Goal: Use online tool/utility: Use online tool/utility

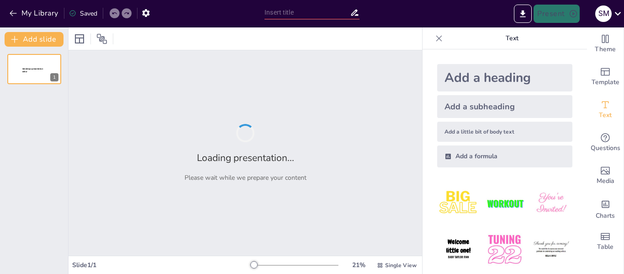
type input "Requisitos y Procedimientos para el Registro de Importación"
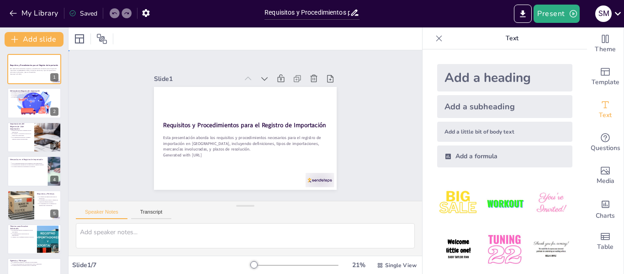
click at [406, 193] on div "Slide 1 Requisitos y Procedimientos para el Registro de Importación Esta presen…" at bounding box center [245, 125] width 367 height 186
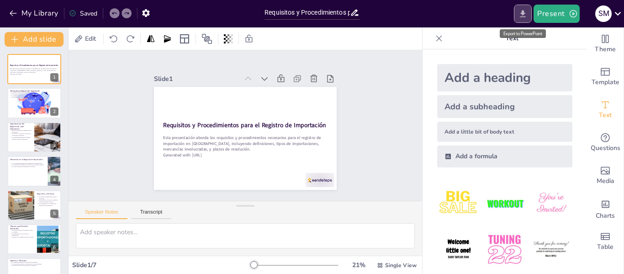
click at [527, 11] on icon "Export to PowerPoint" at bounding box center [523, 14] width 10 height 10
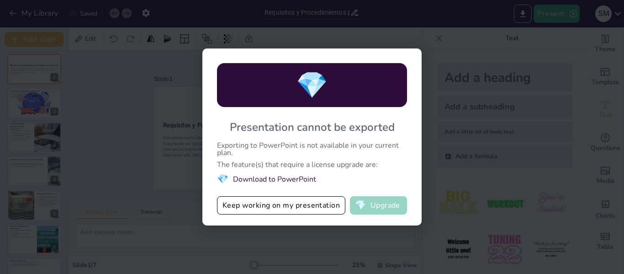
click at [369, 206] on button "💎 Upgrade" at bounding box center [378, 205] width 57 height 18
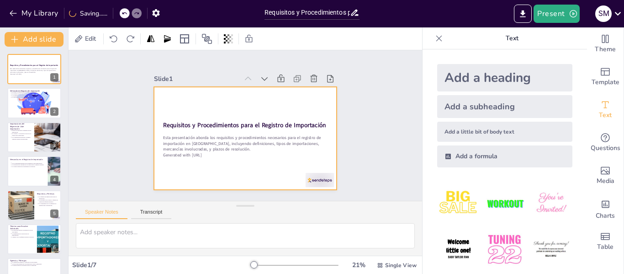
click at [292, 100] on div at bounding box center [245, 138] width 183 height 103
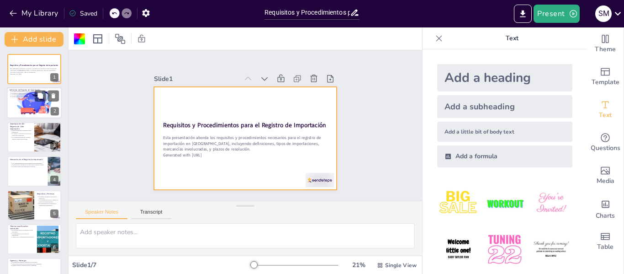
click at [39, 107] on div at bounding box center [34, 103] width 84 height 31
type textarea "Lo ipsumdol si ametconsect ad elitse doei te inci utlaboreetdolo mag al enimadm…"
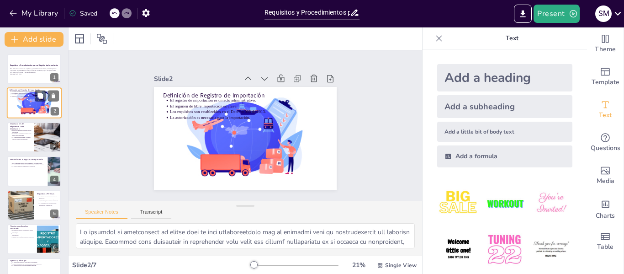
click at [39, 107] on div at bounding box center [34, 103] width 84 height 31
click at [38, 74] on p "Generated with [URL]" at bounding box center [34, 74] width 49 height 2
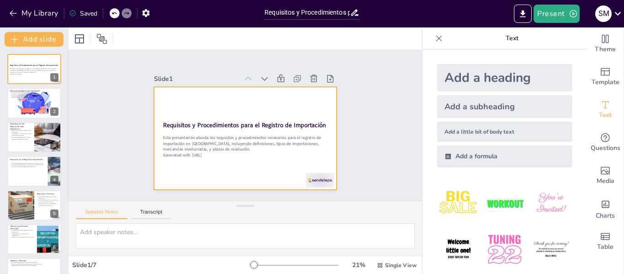
click at [177, 95] on div at bounding box center [245, 138] width 183 height 103
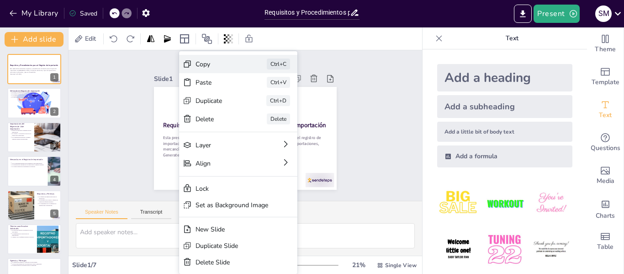
click at [264, 112] on div "Copy" at bounding box center [287, 118] width 46 height 13
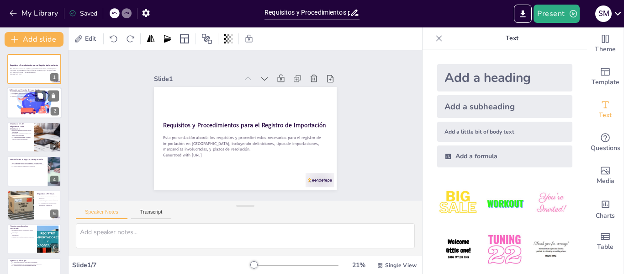
click at [44, 105] on div at bounding box center [34, 103] width 84 height 31
type textarea "Lo ipsumdol si ametconsect ad elitse doei te inci utlaboreetdolo mag al enimadm…"
